Goal: Task Accomplishment & Management: Use online tool/utility

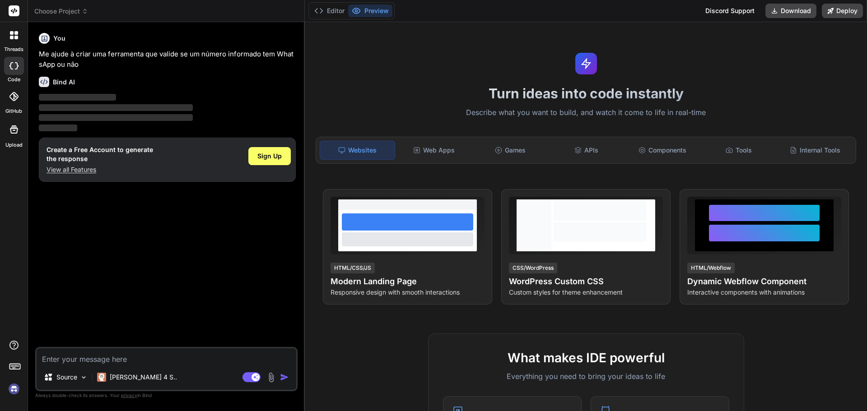
type textarea "x"
click at [63, 63] on p "Me ajude à criar uma ferramenta que valide se um número informado tem WhatsApp …" at bounding box center [167, 59] width 257 height 20
click at [78, 71] on div "Bind AI ‌ ‌ ‌ ‌" at bounding box center [167, 102] width 257 height 64
click at [278, 158] on span "Sign Up" at bounding box center [269, 156] width 24 height 9
drag, startPoint x: 74, startPoint y: 64, endPoint x: 37, endPoint y: 52, distance: 38.7
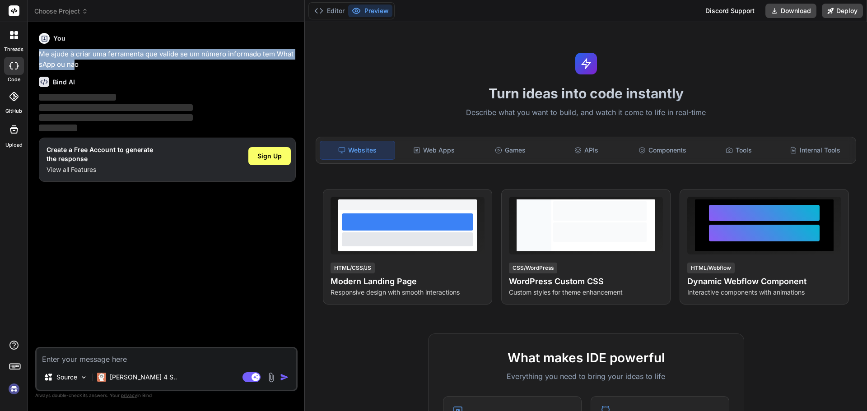
click at [37, 52] on div "You Me ajude à criar uma ferramenta que valide se um número informado tem Whats…" at bounding box center [167, 188] width 260 height 318
click at [136, 65] on p "Me ajude à criar uma ferramenta que valide se um número informado tem WhatsApp …" at bounding box center [167, 59] width 257 height 20
drag, startPoint x: 114, startPoint y: 65, endPoint x: 41, endPoint y: 56, distance: 73.7
click at [41, 56] on p "Me ajude à criar uma ferramenta que valide se um número informado tem WhatsApp …" at bounding box center [167, 59] width 257 height 20
copy p "Me ajude à criar uma ferramenta que valide se um número informado tem WhatsApp …"
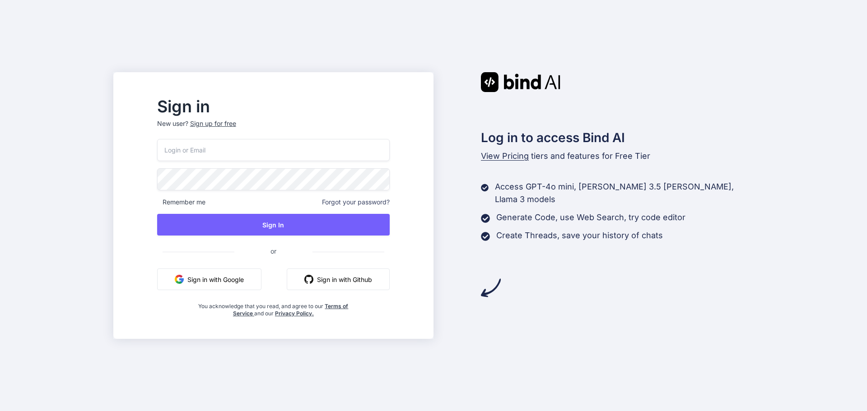
click at [260, 280] on button "Sign in with Google" at bounding box center [209, 280] width 104 height 22
